Goal: Task Accomplishment & Management: Manage account settings

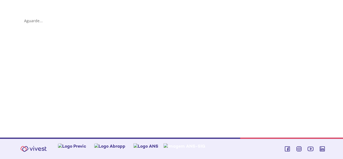
scroll to position [106, 0]
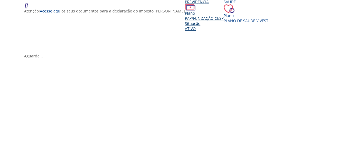
click at [185, 11] on div "Previdência" at bounding box center [204, 4] width 39 height 11
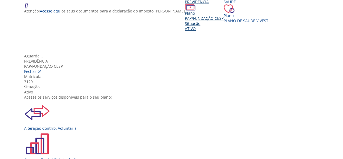
scroll to position [60, 0]
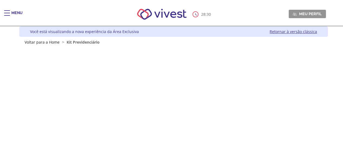
click at [10, 16] on div "Menu" at bounding box center [9, 15] width 11 height 11
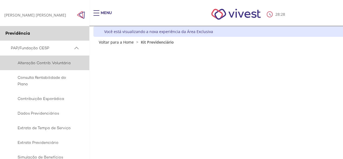
click at [50, 65] on span "Alteração Contrib. Voluntária" at bounding box center [44, 63] width 66 height 7
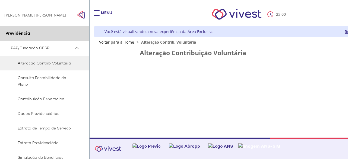
click at [28, 50] on span "PAP/Fundação CESP" at bounding box center [42, 48] width 62 height 7
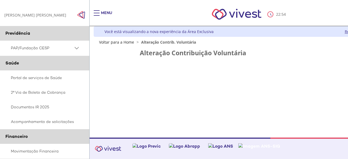
click at [56, 50] on span "PAP/Fundação CESP" at bounding box center [42, 48] width 62 height 7
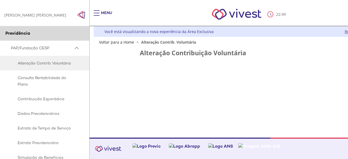
scroll to position [27, 0]
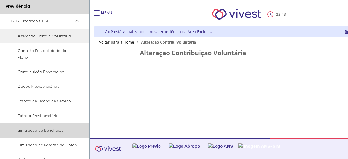
click at [46, 129] on span "Simulação de Benefícios" at bounding box center [44, 130] width 66 height 7
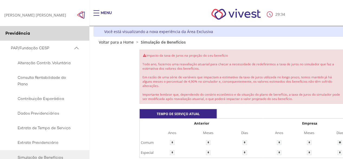
scroll to position [43, 0]
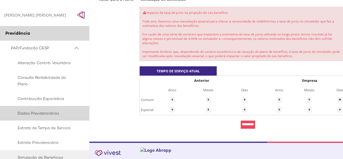
click at [30, 114] on span "Dados Previdenciários" at bounding box center [44, 113] width 66 height 7
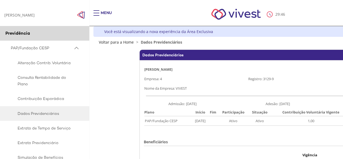
scroll to position [49, 0]
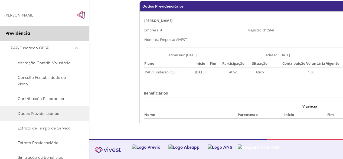
click at [227, 73] on td "Ativo" at bounding box center [233, 71] width 31 height 9
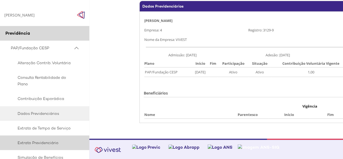
click at [56, 141] on span "Extrato Previdenciário" at bounding box center [44, 143] width 66 height 7
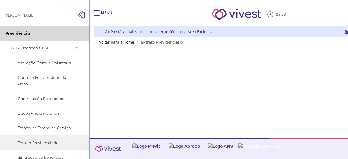
click at [152, 40] on span "Extrato Previdenciário" at bounding box center [162, 42] width 42 height 5
click at [153, 44] on span "Extrato Previdenciário" at bounding box center [162, 42] width 42 height 5
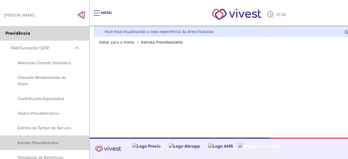
click at [47, 141] on span "Extrato Previdenciário" at bounding box center [44, 143] width 66 height 7
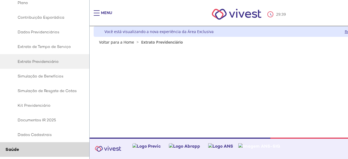
scroll to position [108, 0]
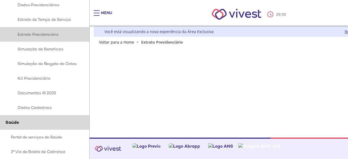
click at [55, 32] on span "Extrato Previdenciário" at bounding box center [44, 34] width 66 height 7
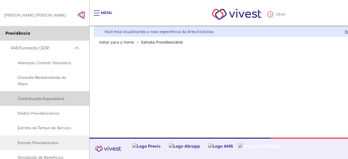
click at [41, 95] on link "Contribuição Esporádica" at bounding box center [44, 98] width 89 height 15
